Goal: Task Accomplishment & Management: Manage account settings

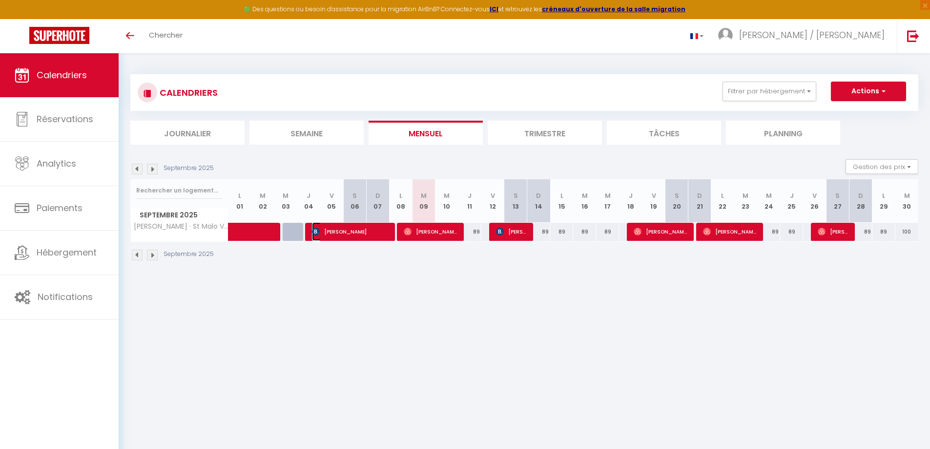
click at [359, 231] on span "[PERSON_NAME]" at bounding box center [350, 231] width 77 height 19
select select "OK"
select select "0"
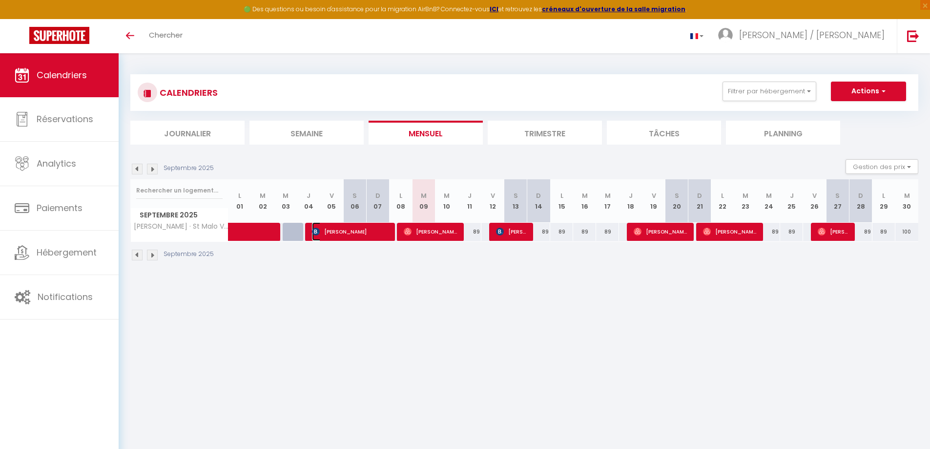
select select "1"
select select
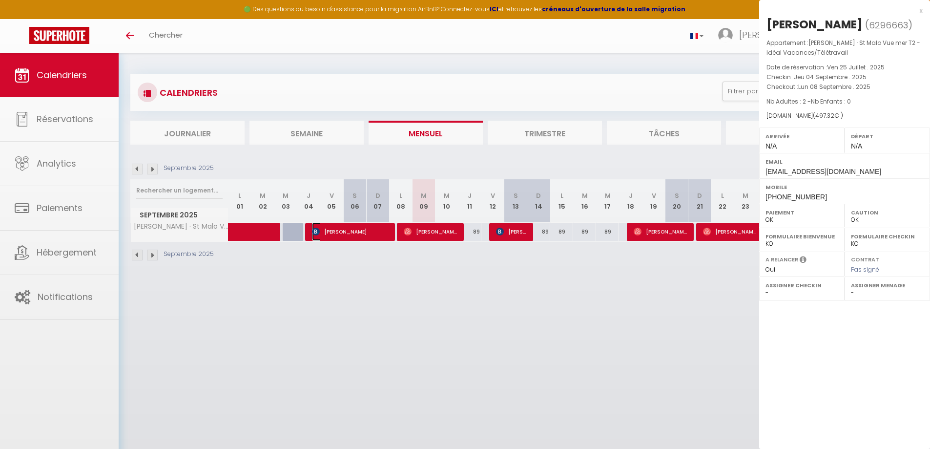
select select "44326"
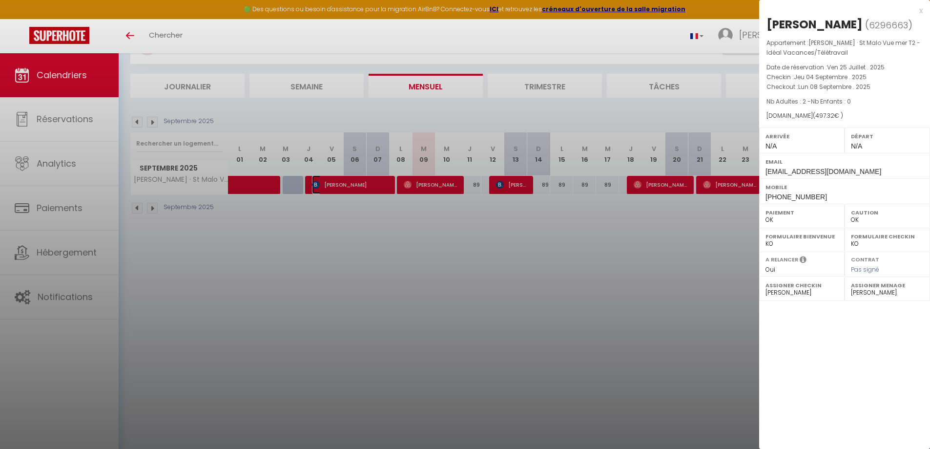
scroll to position [53, 0]
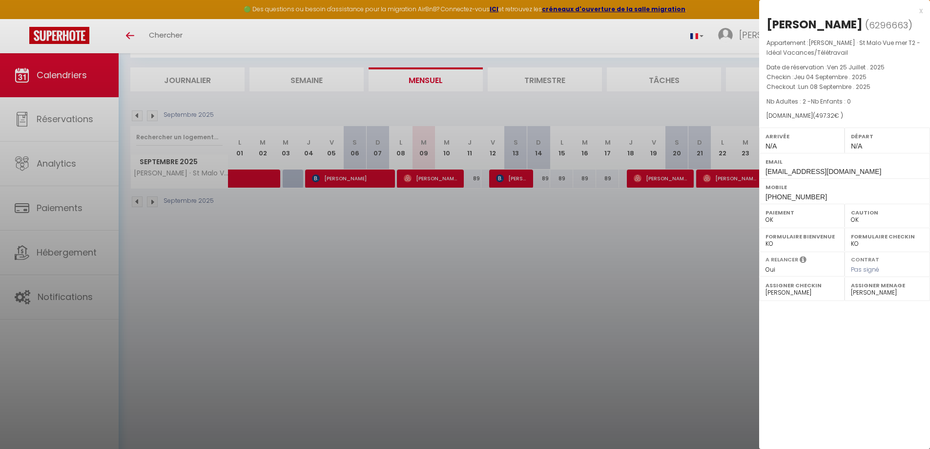
click at [662, 176] on div at bounding box center [465, 224] width 930 height 449
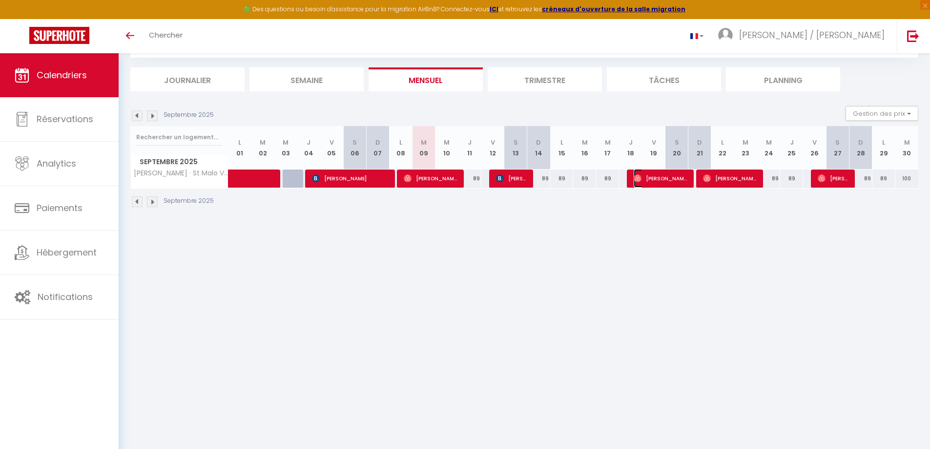
click at [662, 176] on span "[PERSON_NAME]" at bounding box center [661, 178] width 54 height 19
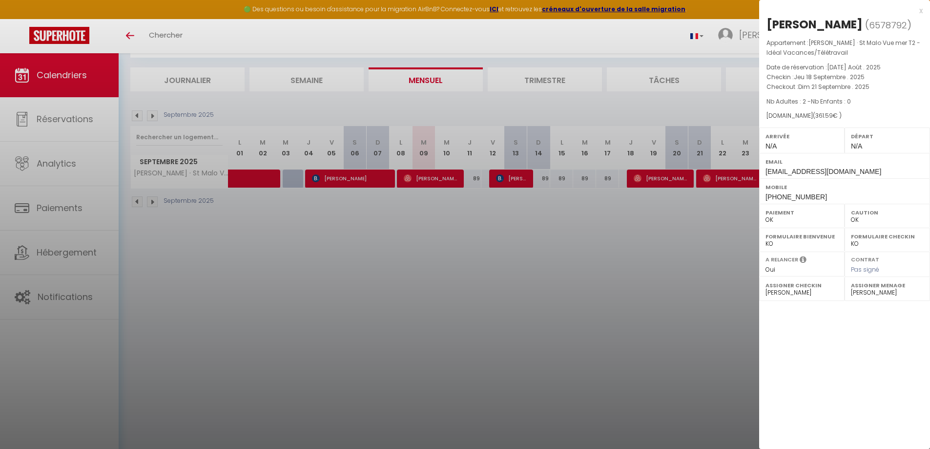
click at [733, 182] on div at bounding box center [465, 224] width 930 height 449
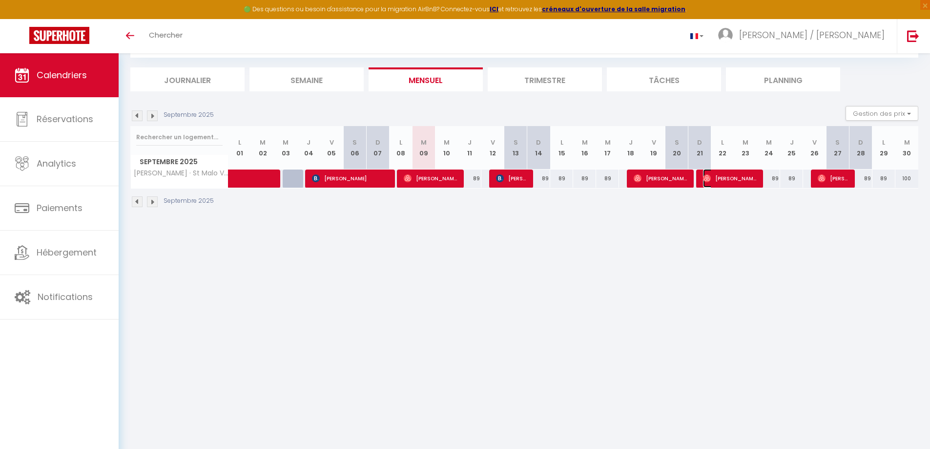
click at [733, 182] on span "[PERSON_NAME]" at bounding box center [730, 178] width 54 height 19
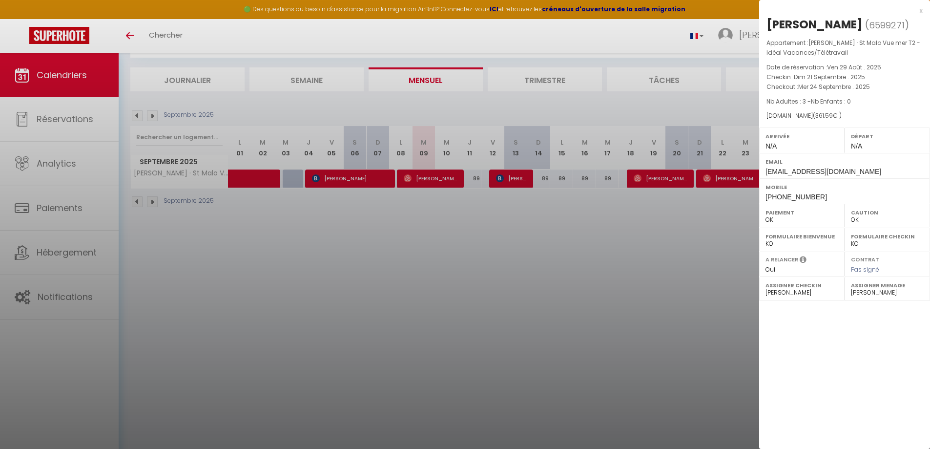
click at [735, 220] on div at bounding box center [465, 224] width 930 height 449
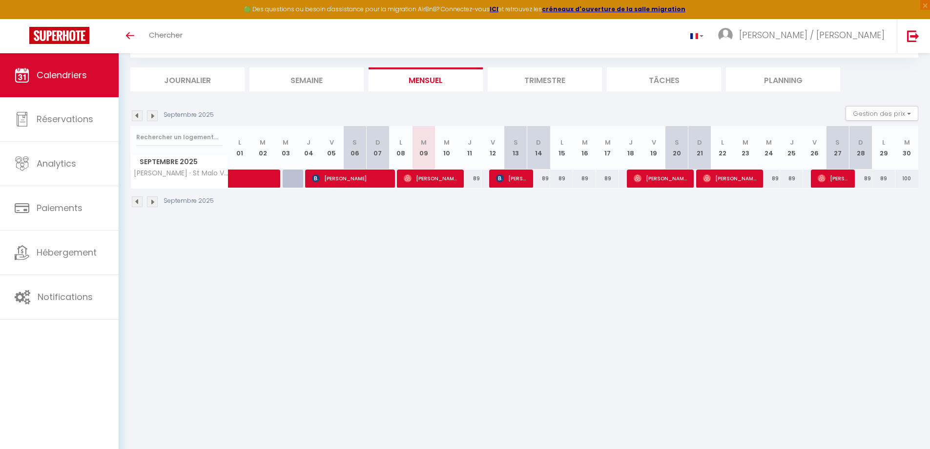
click at [554, 84] on li "Trimestre" at bounding box center [545, 79] width 114 height 24
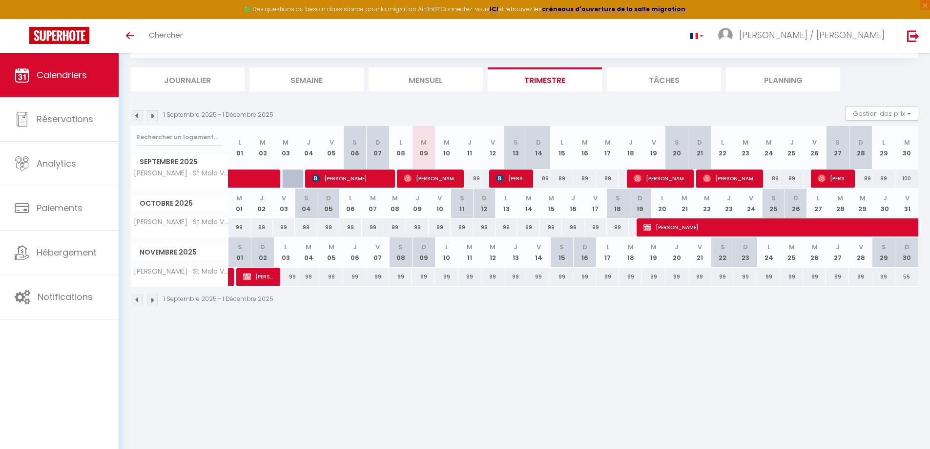
click at [153, 115] on img at bounding box center [152, 115] width 11 height 11
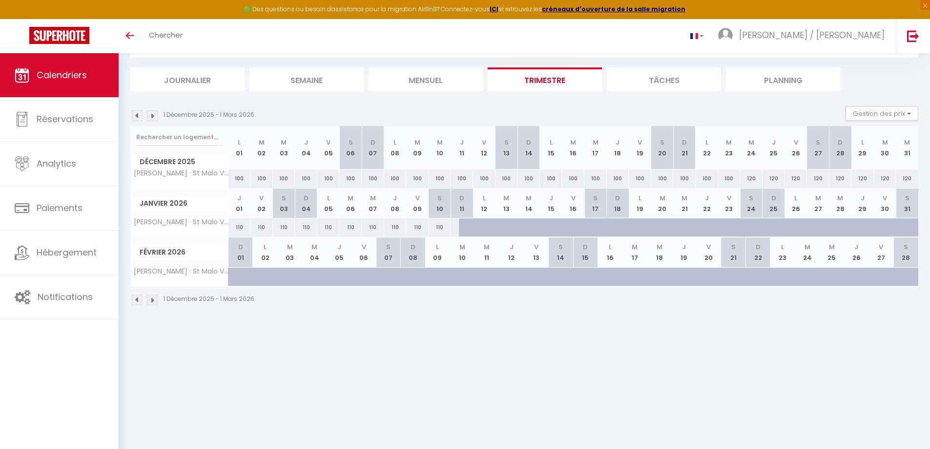
click at [153, 115] on img at bounding box center [152, 115] width 11 height 11
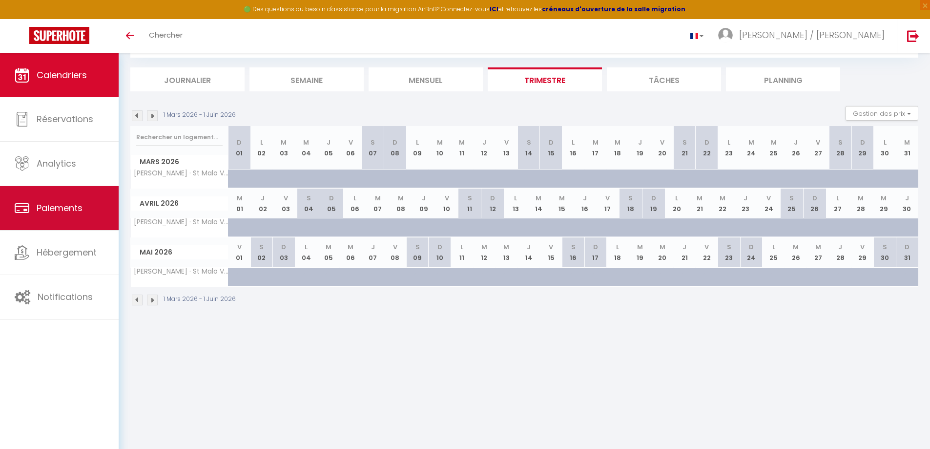
click at [82, 220] on link "Paiements" at bounding box center [59, 208] width 119 height 44
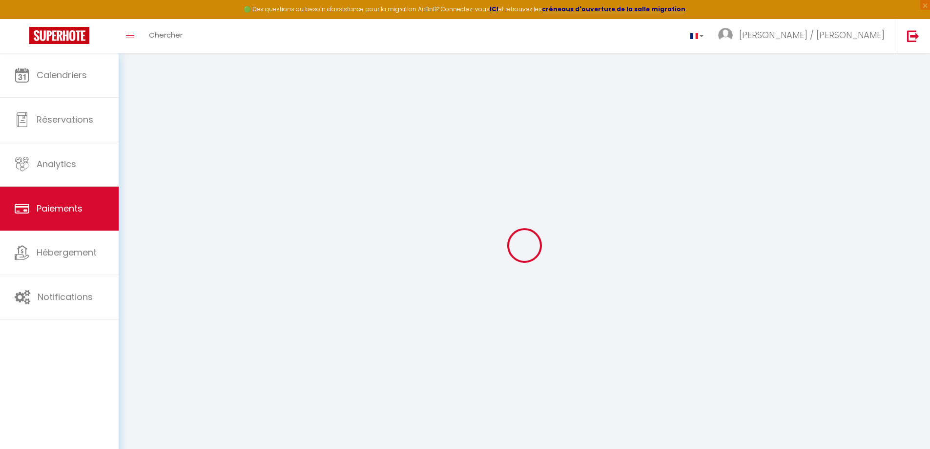
select select "2"
select select "0"
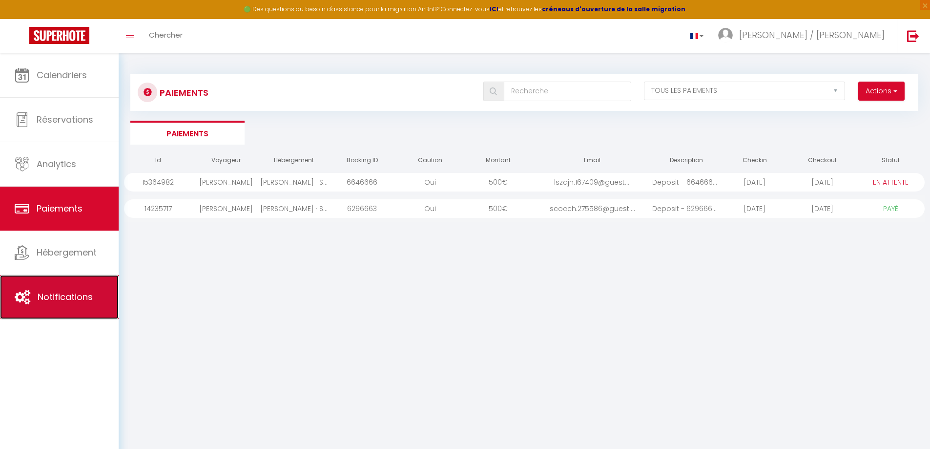
click at [73, 300] on span "Notifications" at bounding box center [65, 296] width 55 height 12
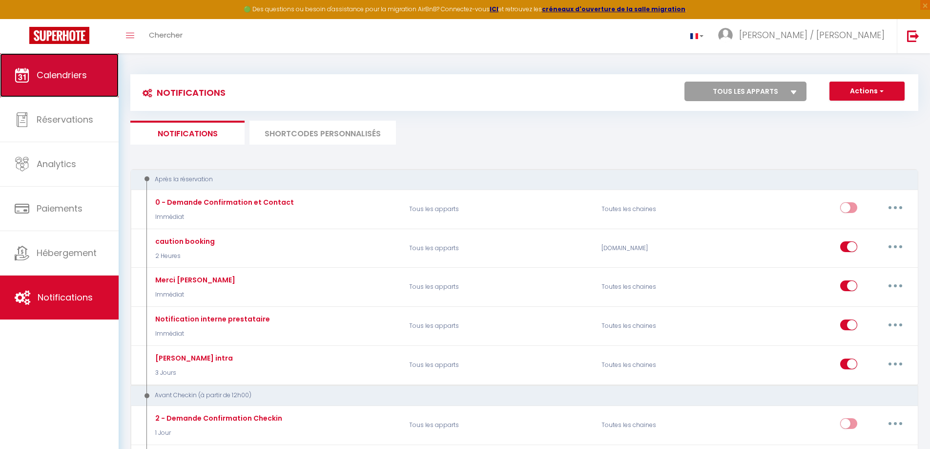
click at [89, 77] on link "Calendriers" at bounding box center [59, 75] width 119 height 44
